Goal: Task Accomplishment & Management: Manage account settings

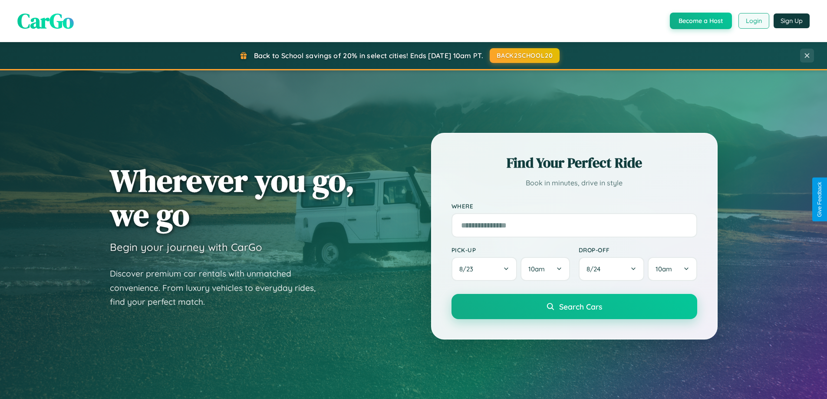
click at [753, 21] on button "Login" at bounding box center [753, 21] width 31 height 16
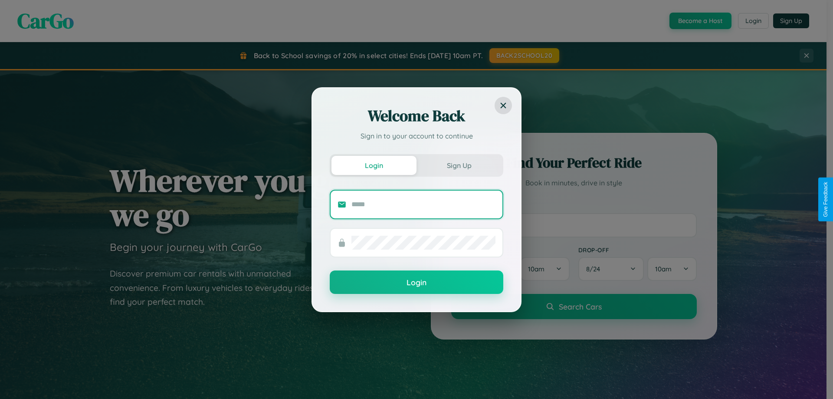
click at [424, 204] on input "text" at bounding box center [423, 204] width 144 height 14
type input "**********"
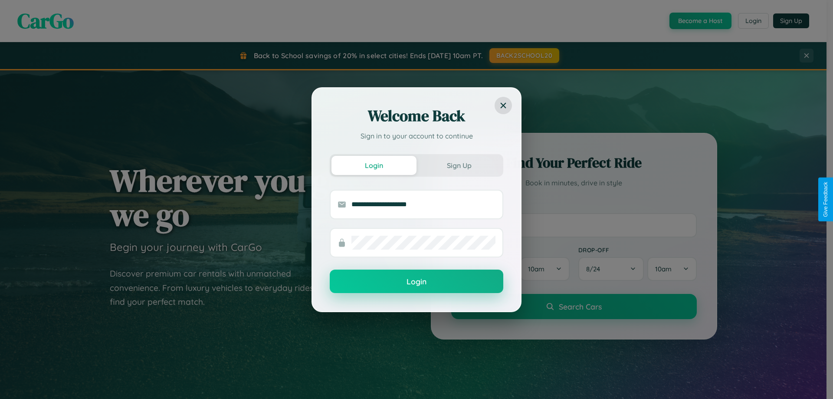
click at [417, 282] on button "Login" at bounding box center [417, 280] width 174 height 23
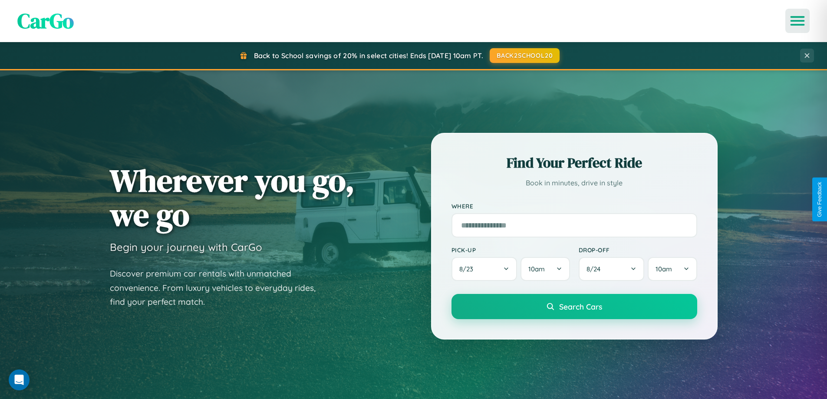
click at [797, 21] on icon "Open menu" at bounding box center [797, 21] width 13 height 8
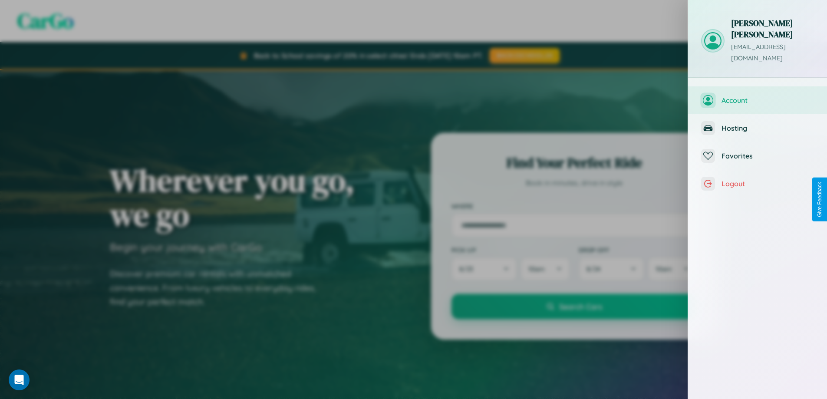
click at [757, 96] on span "Account" at bounding box center [767, 100] width 92 height 9
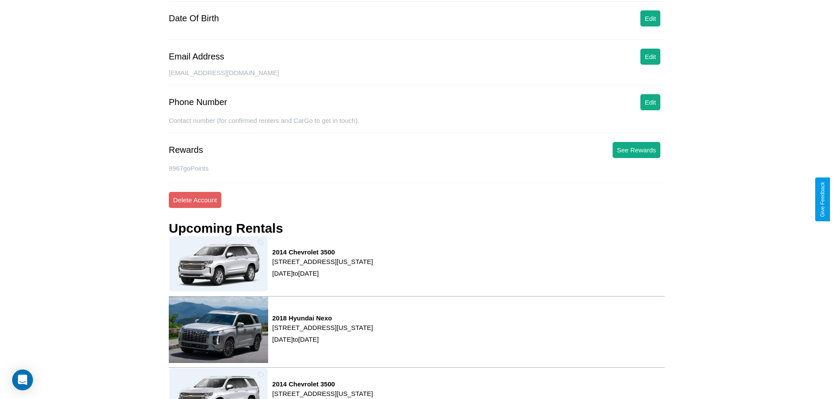
scroll to position [110, 0]
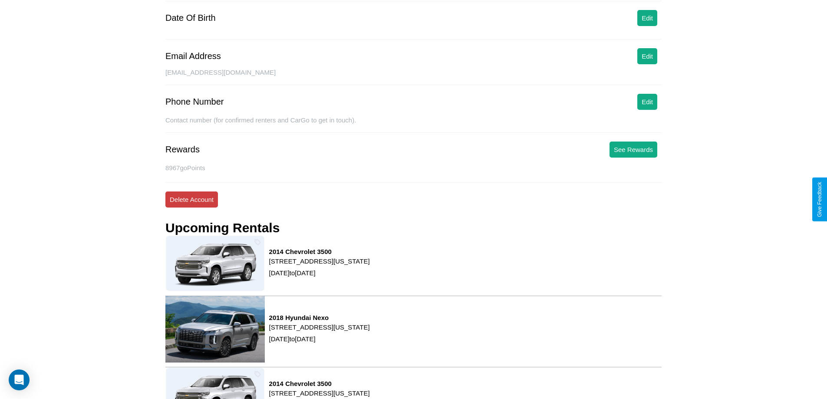
click at [191, 199] on button "Delete Account" at bounding box center [191, 199] width 53 height 16
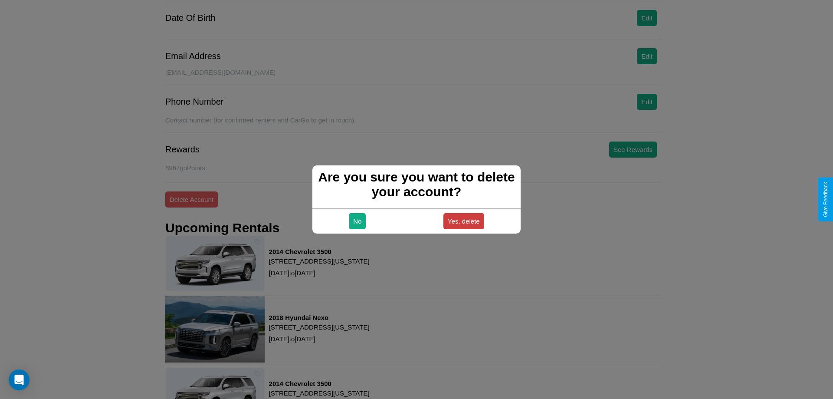
click at [463, 221] on button "Yes, delete" at bounding box center [463, 221] width 41 height 16
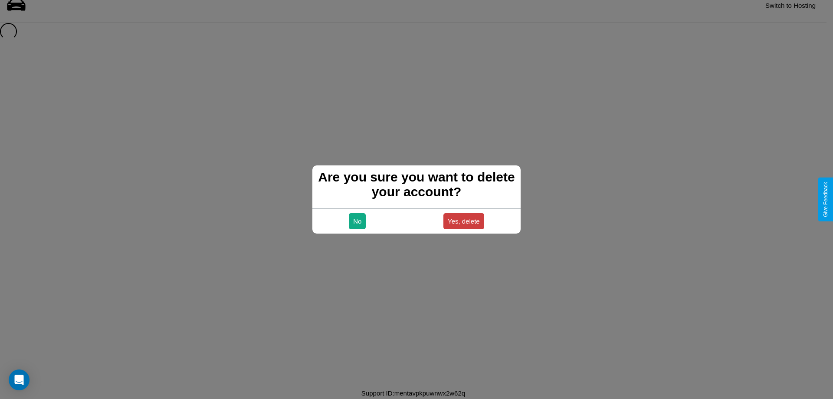
scroll to position [12, 0]
